Goal: Task Accomplishment & Management: Use online tool/utility

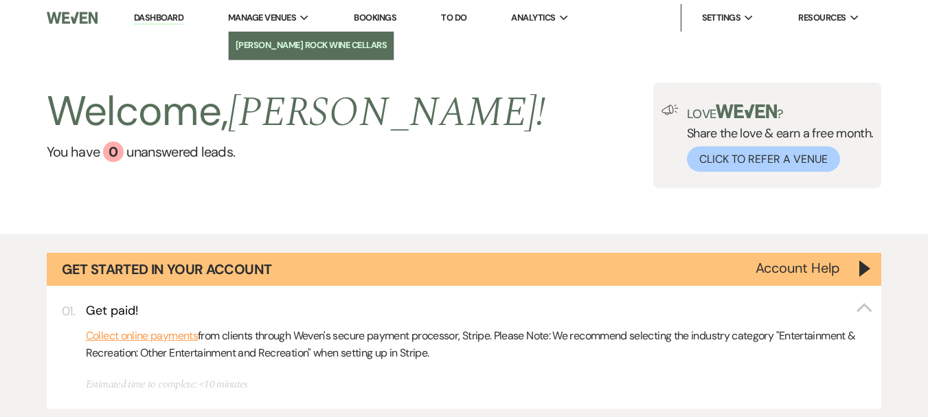
click at [273, 41] on li "[PERSON_NAME] Rock Wine Cellars" at bounding box center [311, 45] width 151 height 14
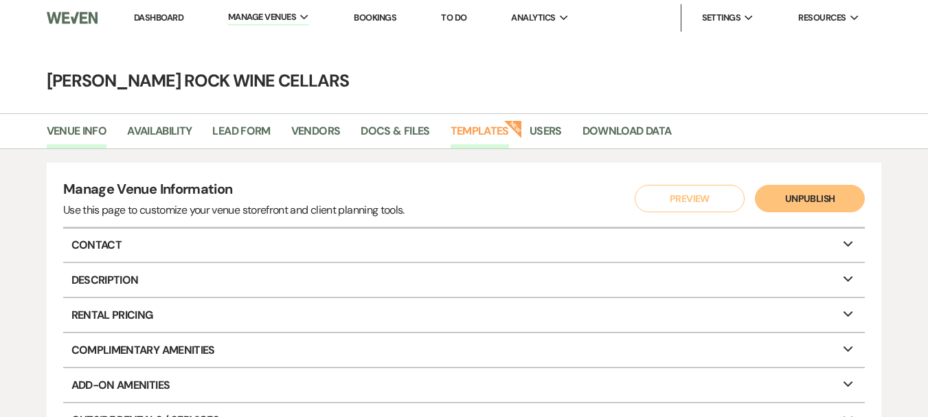
click at [502, 131] on link "Templates" at bounding box center [480, 135] width 58 height 26
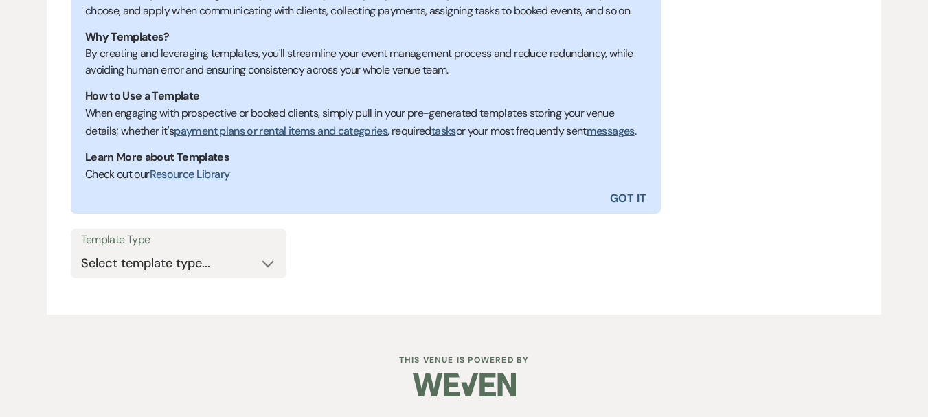
scroll to position [340, 0]
click at [264, 265] on select "Select template type... Task List Message Templates Payment Plan Inventory Item…" at bounding box center [178, 263] width 195 height 27
select select "Message Templates"
click at [81, 250] on select "Select template type... Task List Message Templates Payment Plan Inventory Item…" at bounding box center [178, 263] width 195 height 27
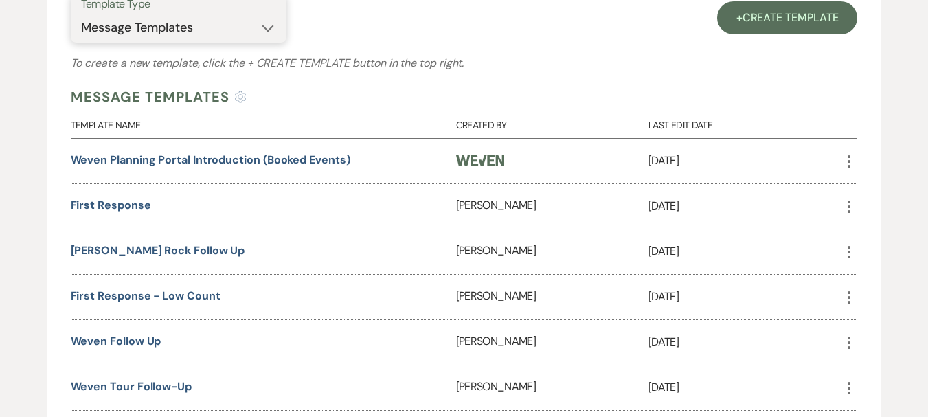
scroll to position [575, 0]
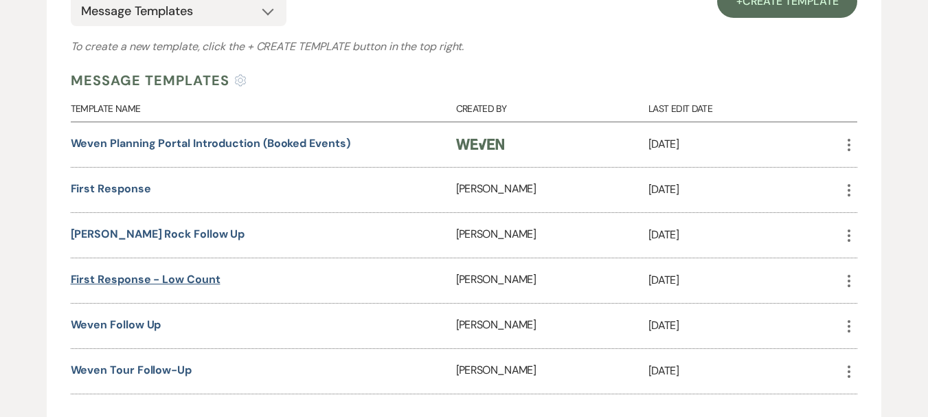
click at [188, 286] on link "First Response - low count" at bounding box center [146, 279] width 150 height 14
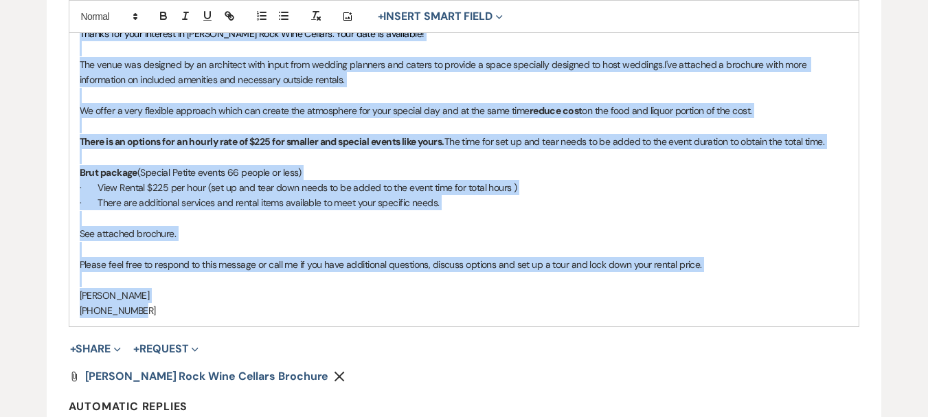
scroll to position [622, 0]
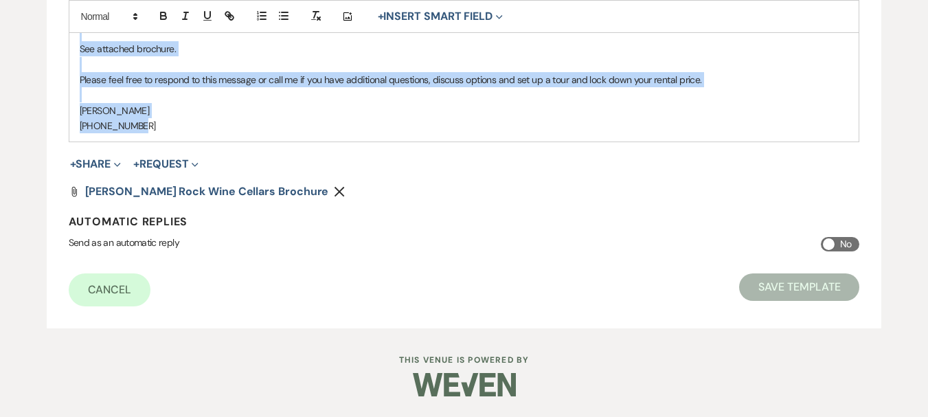
drag, startPoint x: 77, startPoint y: 93, endPoint x: 285, endPoint y: 359, distance: 337.7
copy div "Lo Ipsumd sit amet consecte ad Elits Doei Temp Incidid. Utla etdo ma aliquaeni!…"
